Goal: Navigation & Orientation: Find specific page/section

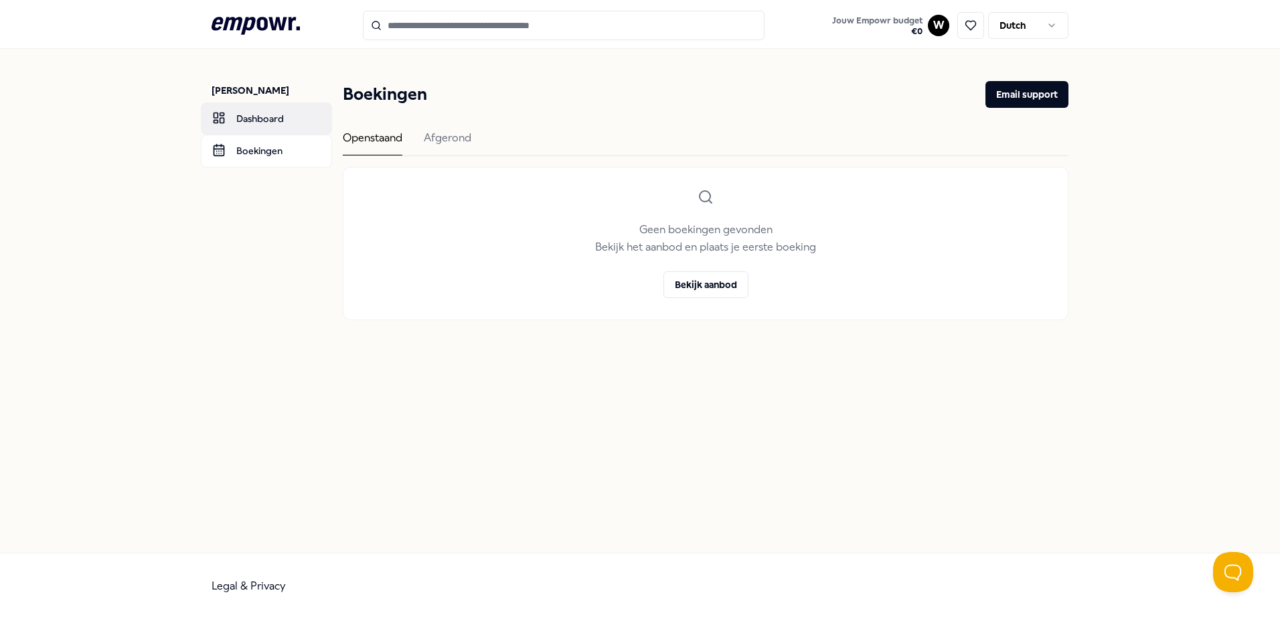
click at [262, 123] on link "Dashboard" at bounding box center [266, 118] width 131 height 32
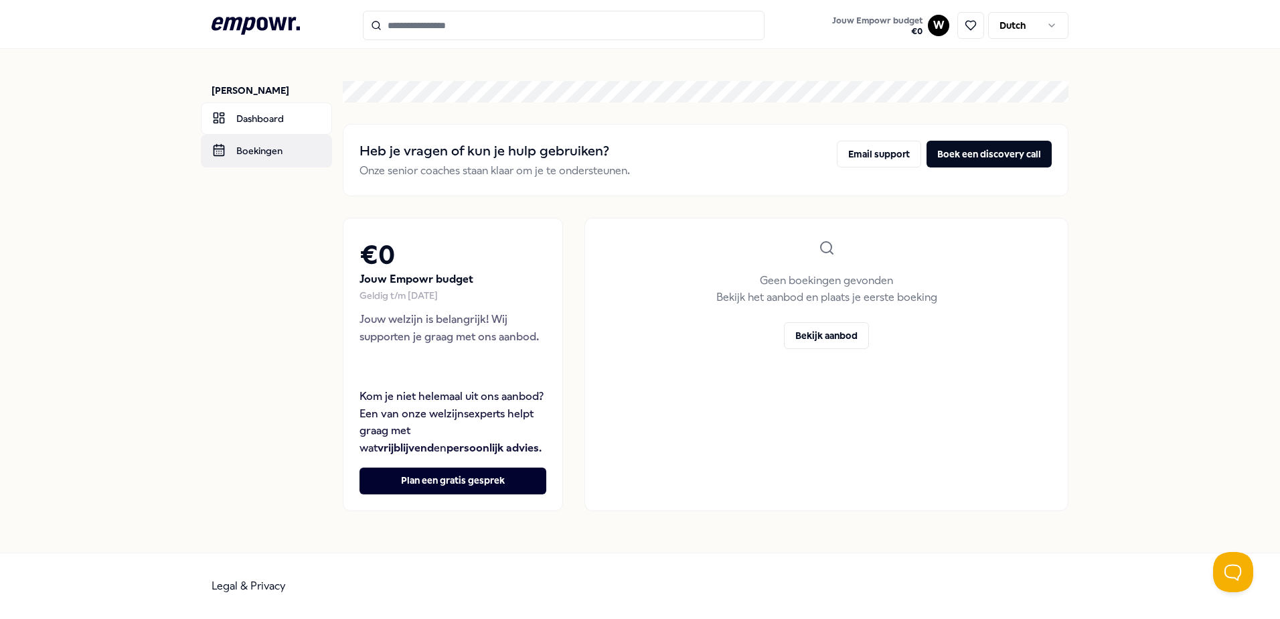
click at [265, 152] on link "Boekingen" at bounding box center [266, 151] width 131 height 32
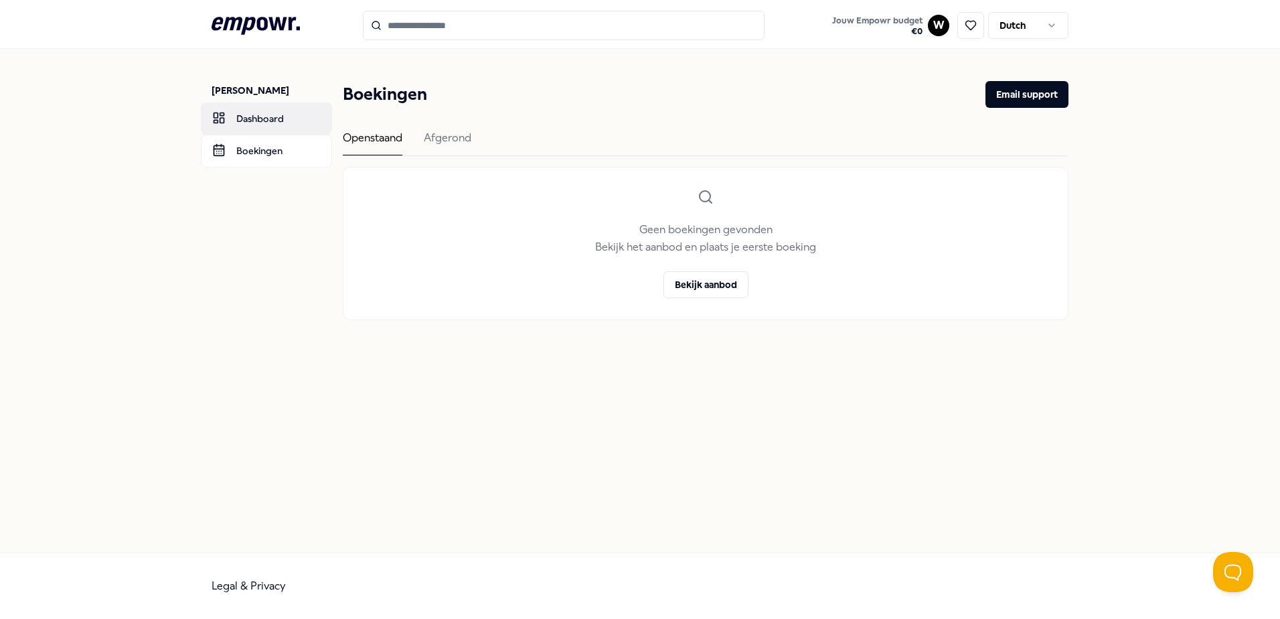
click at [268, 125] on link "Dashboard" at bounding box center [266, 118] width 131 height 32
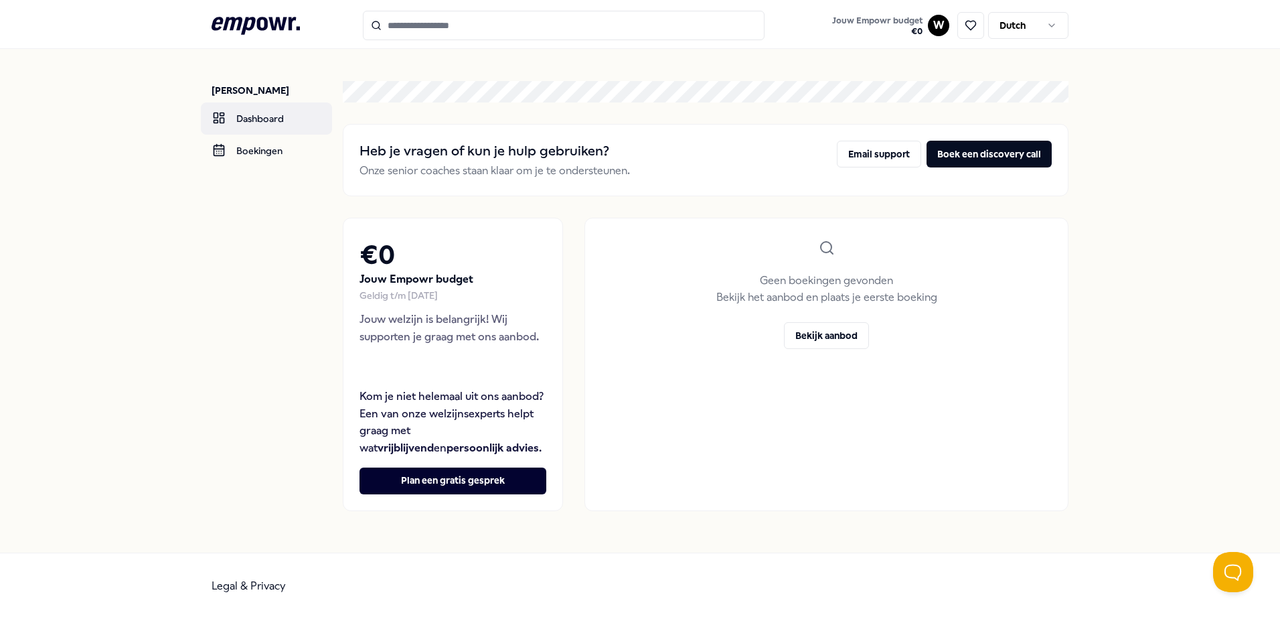
click at [270, 121] on link "Dashboard" at bounding box center [266, 118] width 131 height 32
